Goal: Check status: Check status

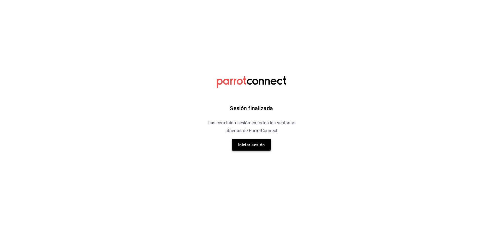
click at [253, 139] on button "Iniciar sesión" at bounding box center [251, 145] width 39 height 12
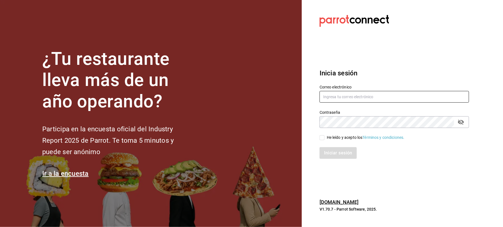
type input "[EMAIL_ADDRESS][DOMAIN_NAME]"
click at [332, 136] on div "He leído y acepto los Términos y condiciones." at bounding box center [366, 138] width 78 height 6
click at [325, 136] on input "He leído y acepto los Términos y condiciones." at bounding box center [322, 137] width 5 height 5
checkbox input "true"
click at [325, 147] on button "Iniciar sesión" at bounding box center [339, 153] width 38 height 12
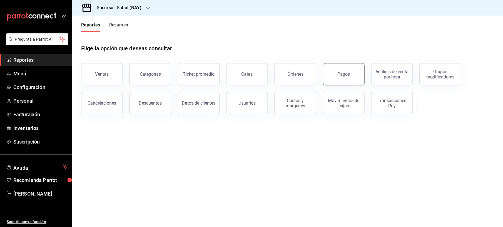
click at [328, 78] on button "Pagos" at bounding box center [344, 74] width 42 height 22
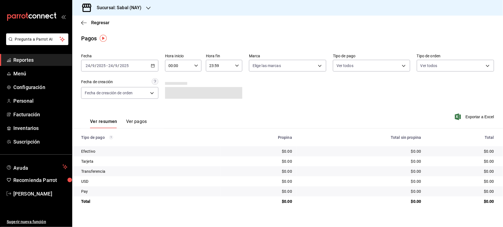
click at [151, 66] on icon "button" at bounding box center [153, 66] width 4 height 4
click at [97, 96] on span "Ayer" at bounding box center [107, 95] width 43 height 6
